Goal: Information Seeking & Learning: Learn about a topic

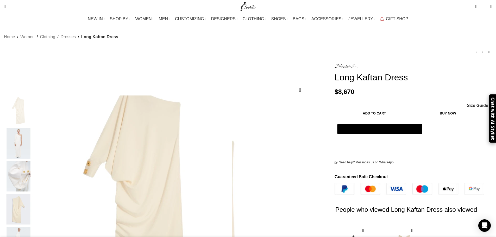
scroll to position [26, 0]
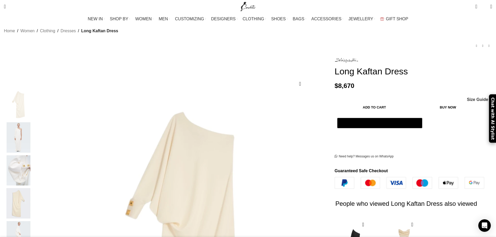
click at [34, 139] on img "2 / 6" at bounding box center [19, 137] width 32 height 30
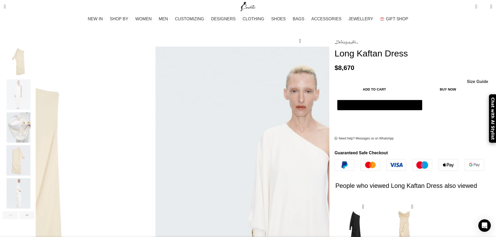
scroll to position [78, 0]
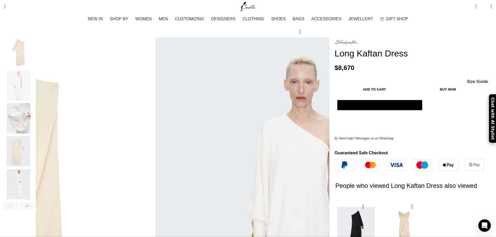
click at [336, 200] on img "1 / 2" at bounding box center [356, 232] width 42 height 64
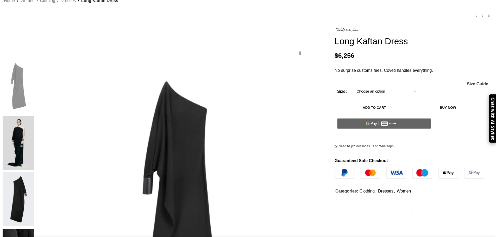
scroll to position [52, 0]
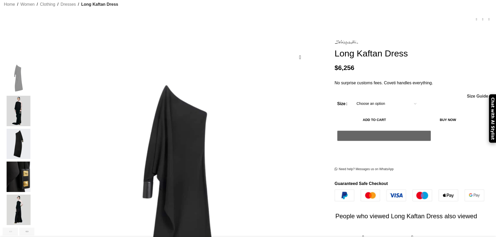
click at [34, 155] on div "3 / 6" at bounding box center [19, 145] width 32 height 33
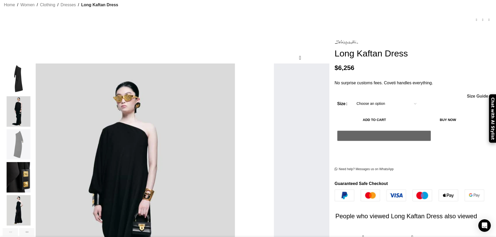
click at [34, 117] on img "2 / 6" at bounding box center [19, 111] width 32 height 30
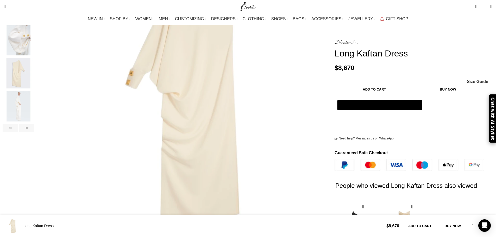
scroll to position [0, 55]
